Goal: Use online tool/utility: Utilize a website feature to perform a specific function

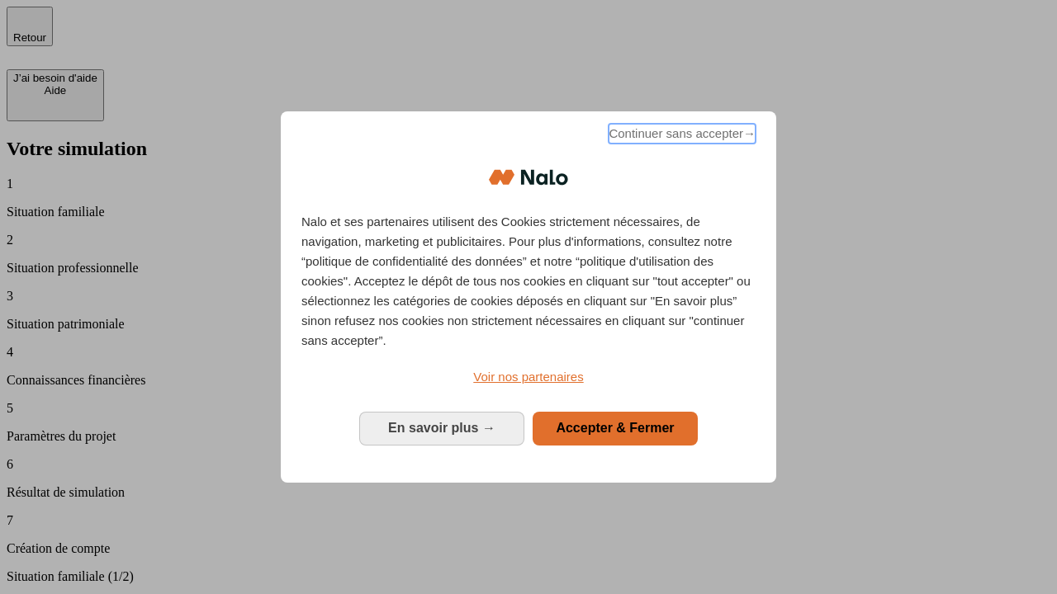
click at [680, 136] on span "Continuer sans accepter →" at bounding box center [681, 134] width 147 height 20
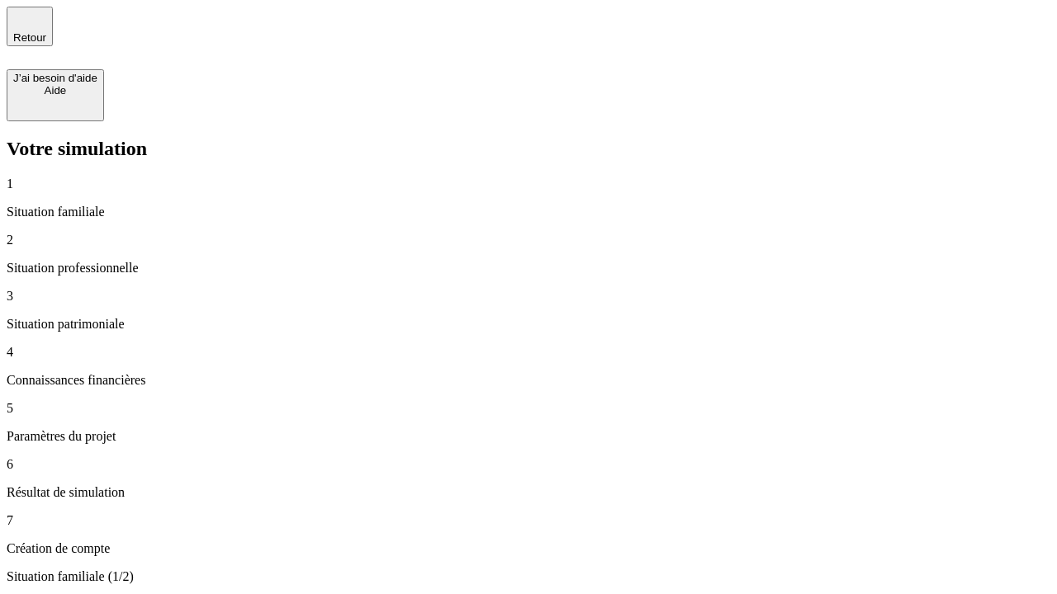
type input "30 000"
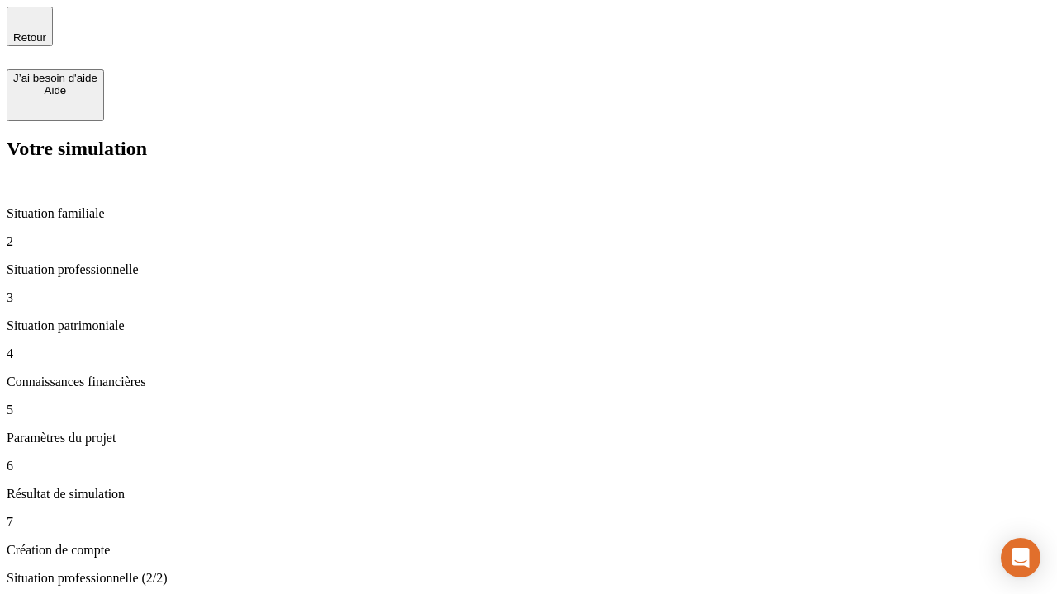
type input "40 000"
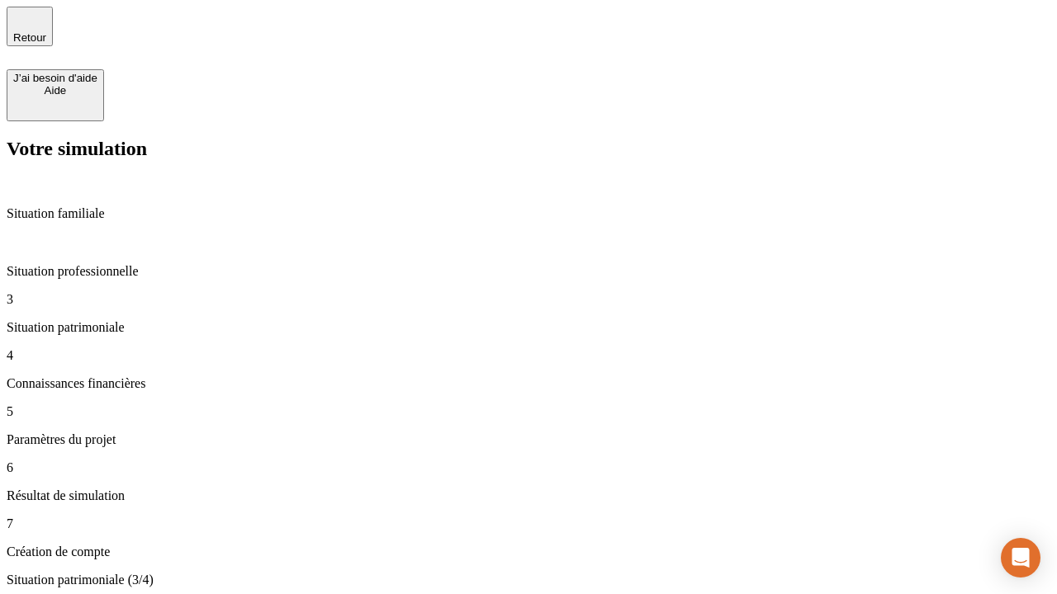
type input "1 100"
type input "20"
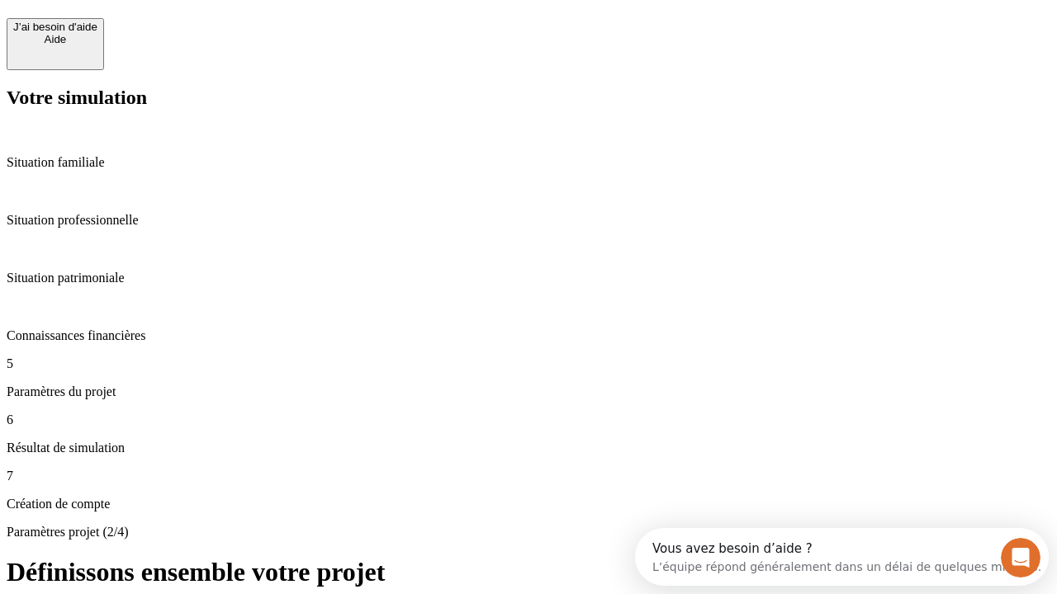
scroll to position [15, 0]
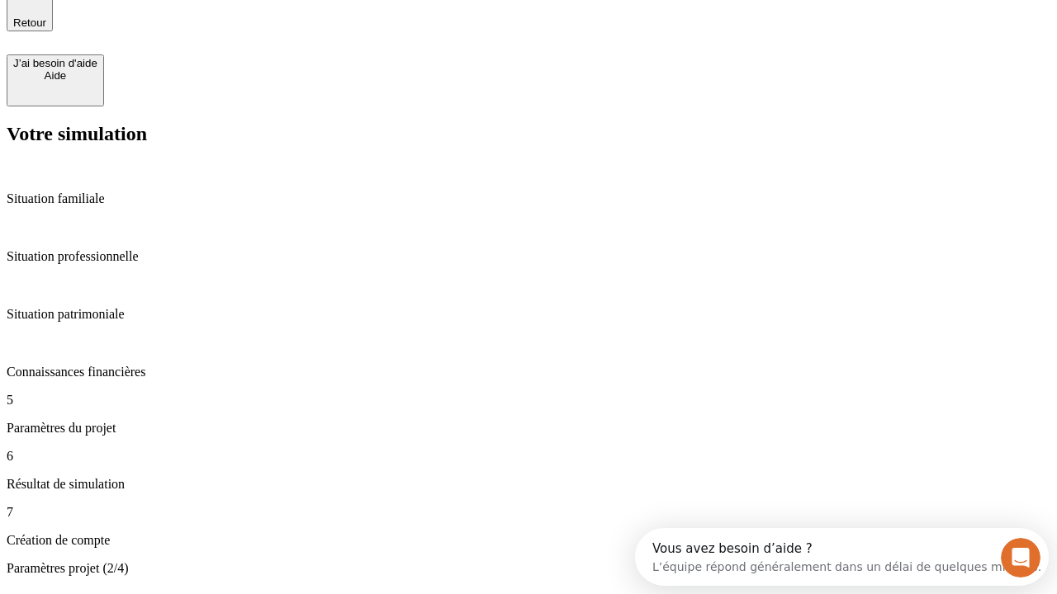
type input "40"
type input "62"
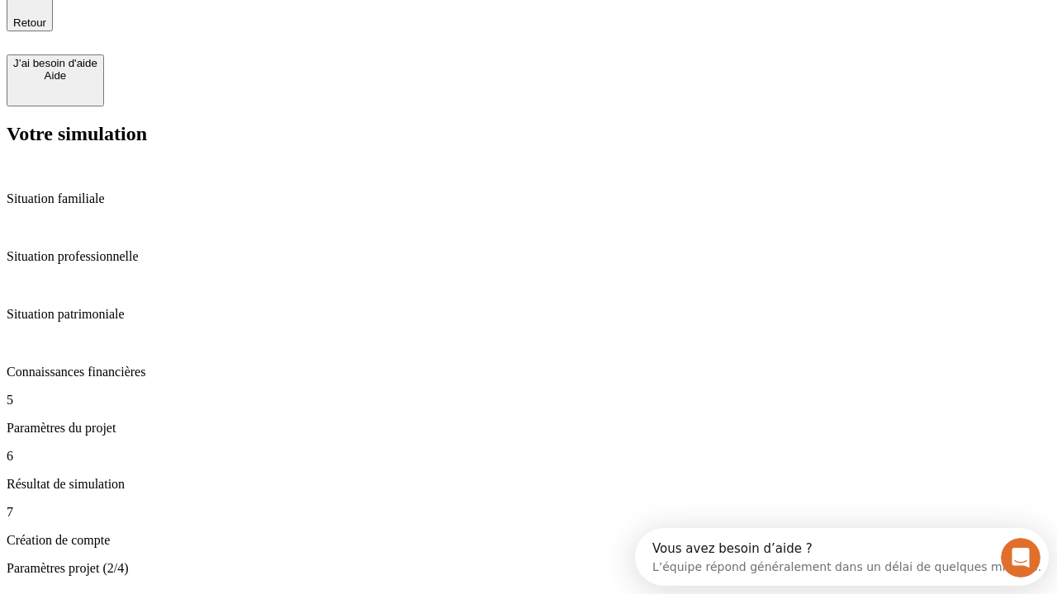
type input "50 000"
type input "640"
